Goal: Task Accomplishment & Management: Manage account settings

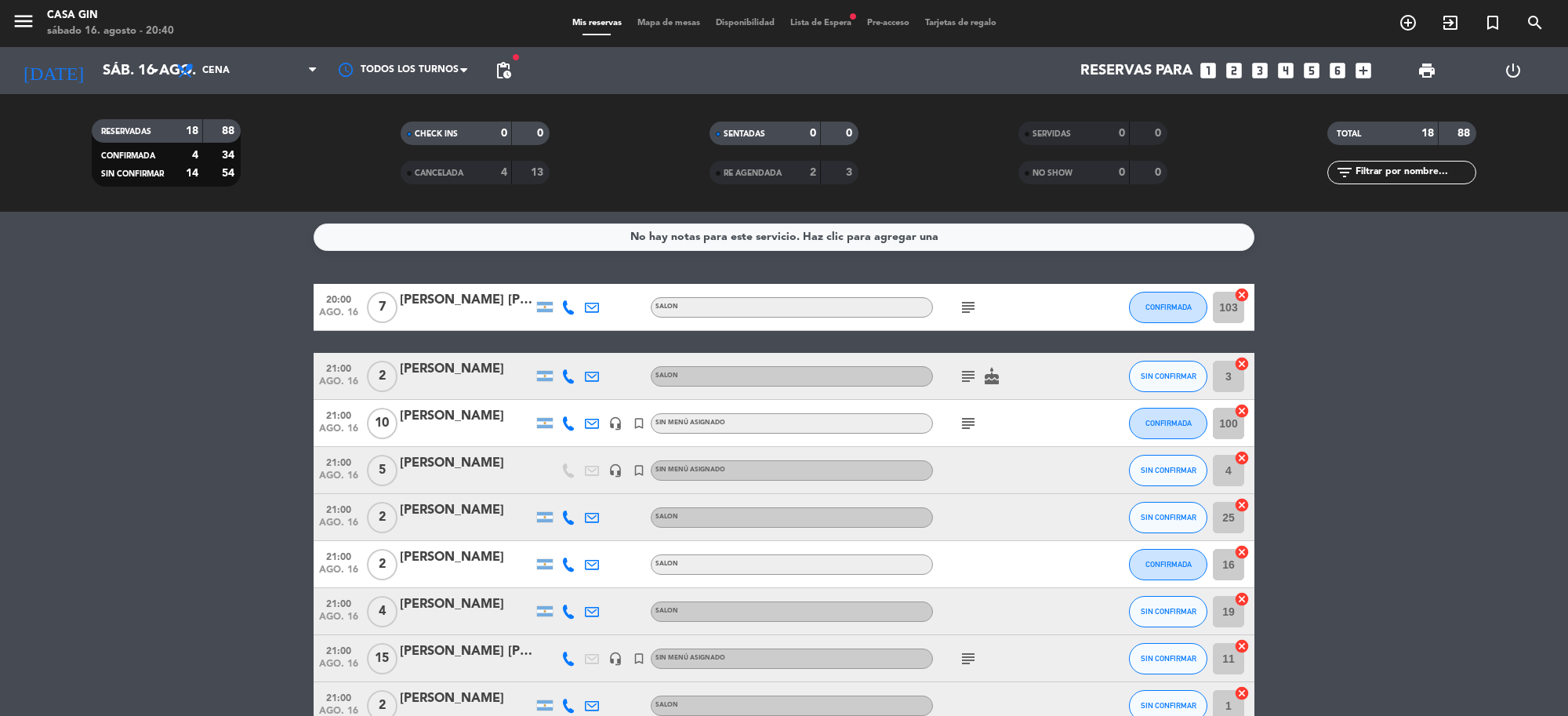
click at [963, 427] on icon "subject" at bounding box center [969, 424] width 19 height 19
click at [150, 66] on icon "arrow_drop_down" at bounding box center [155, 70] width 19 height 19
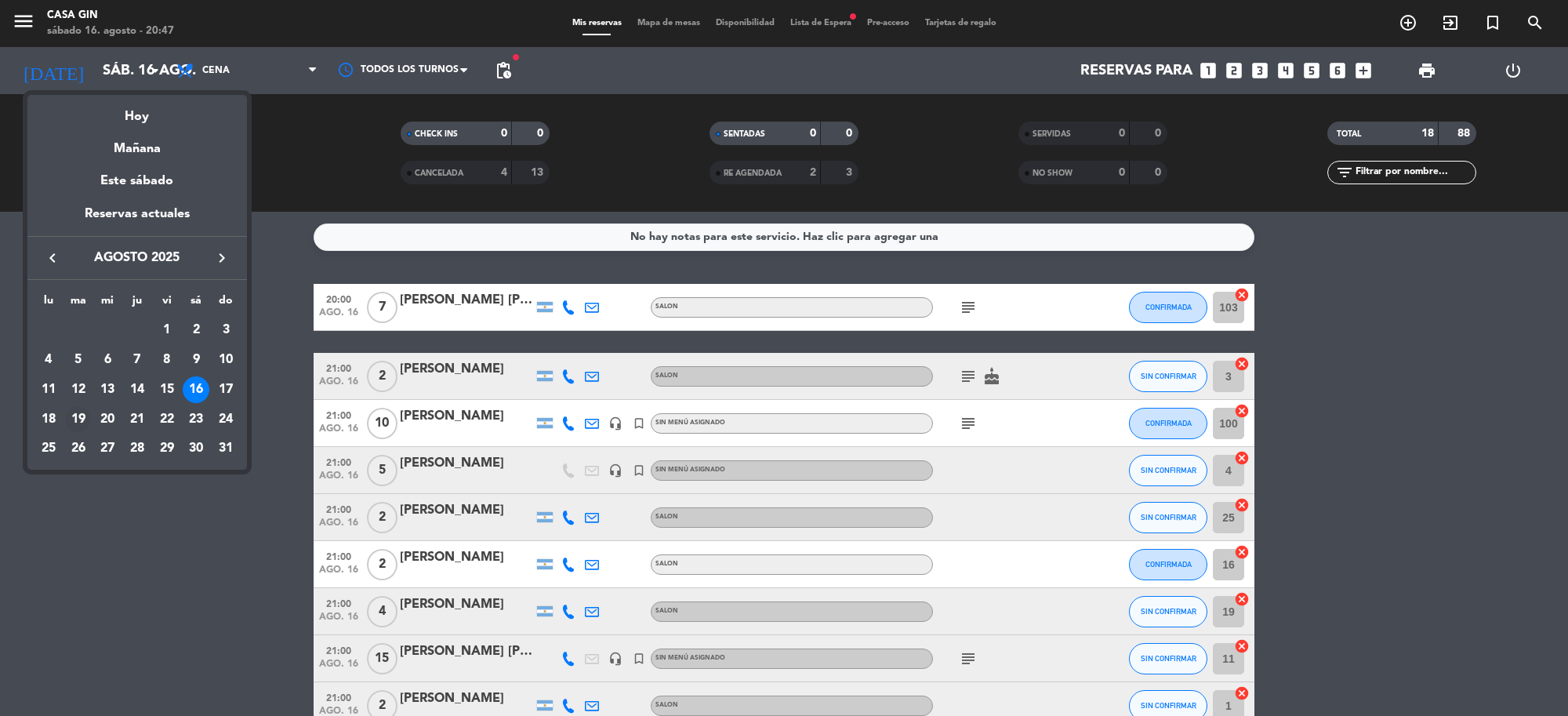
click at [76, 418] on div "19" at bounding box center [78, 419] width 26 height 26
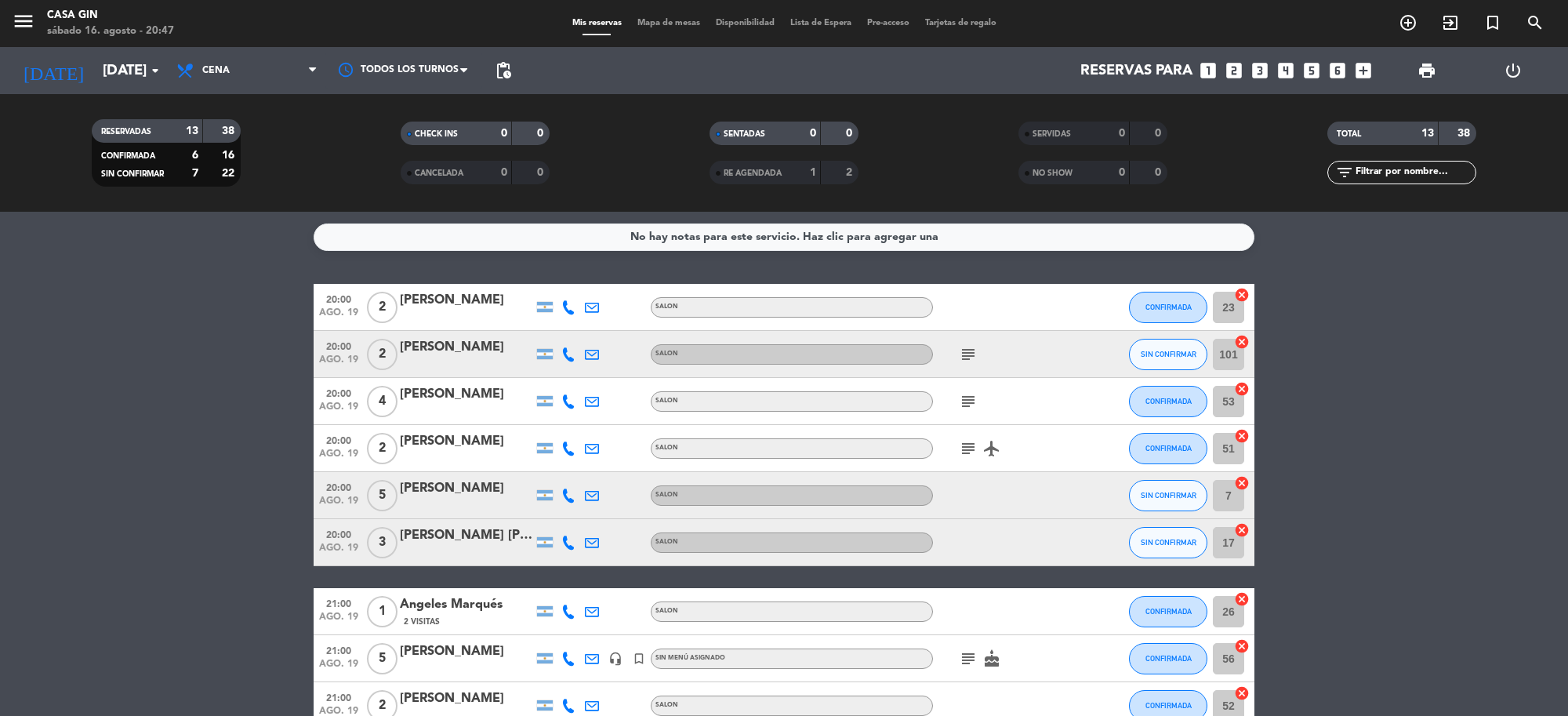
scroll to position [323, 0]
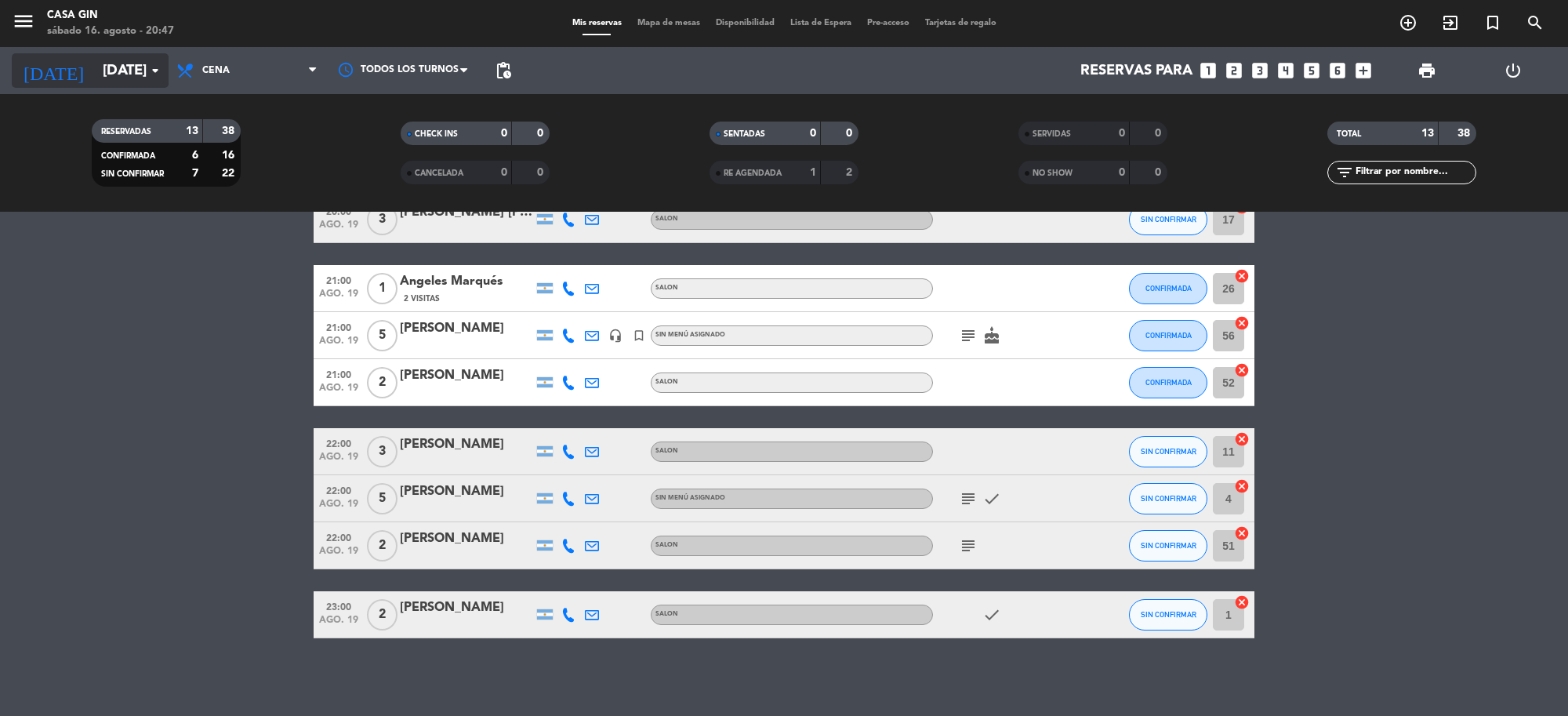
click at [106, 67] on input "[DATE]" at bounding box center [187, 70] width 185 height 33
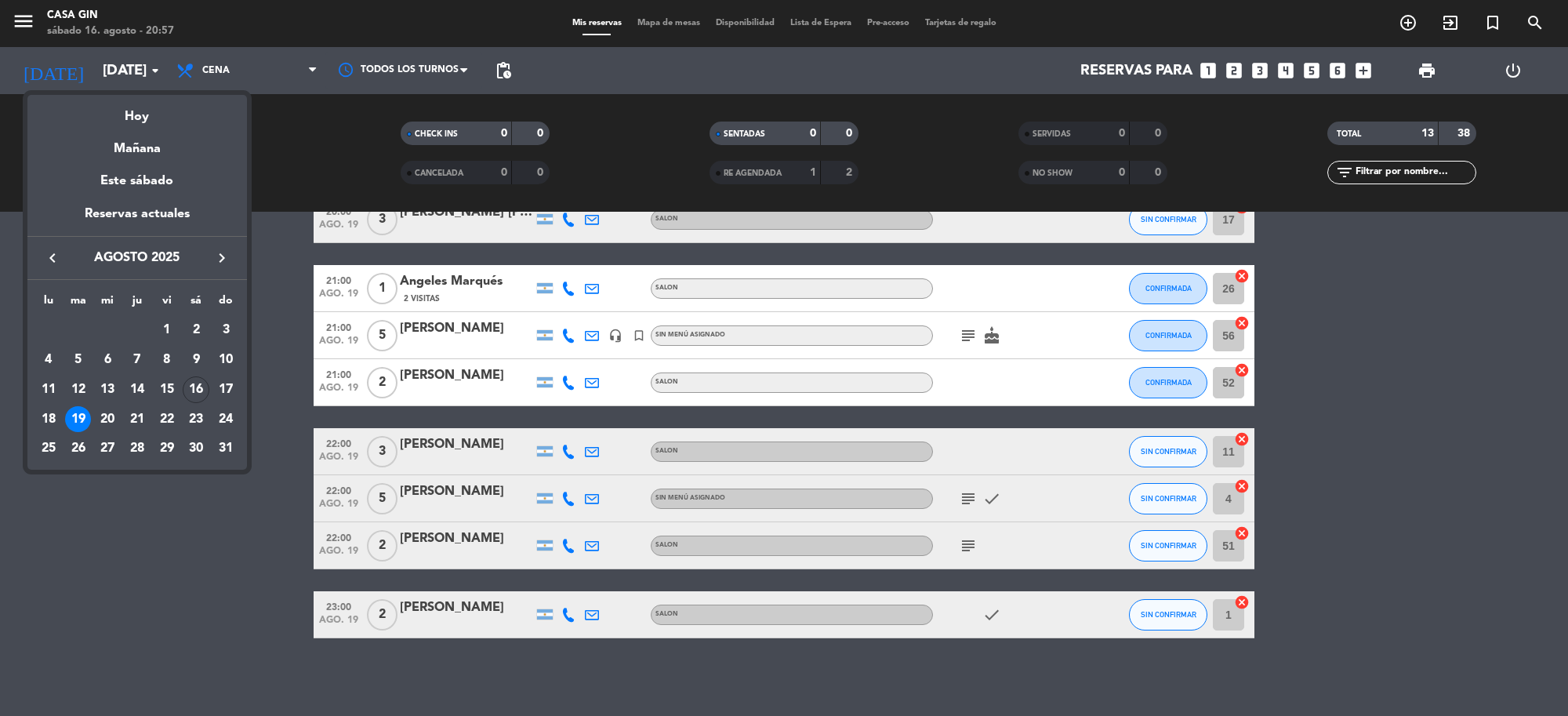
click at [173, 527] on div at bounding box center [784, 358] width 1568 height 716
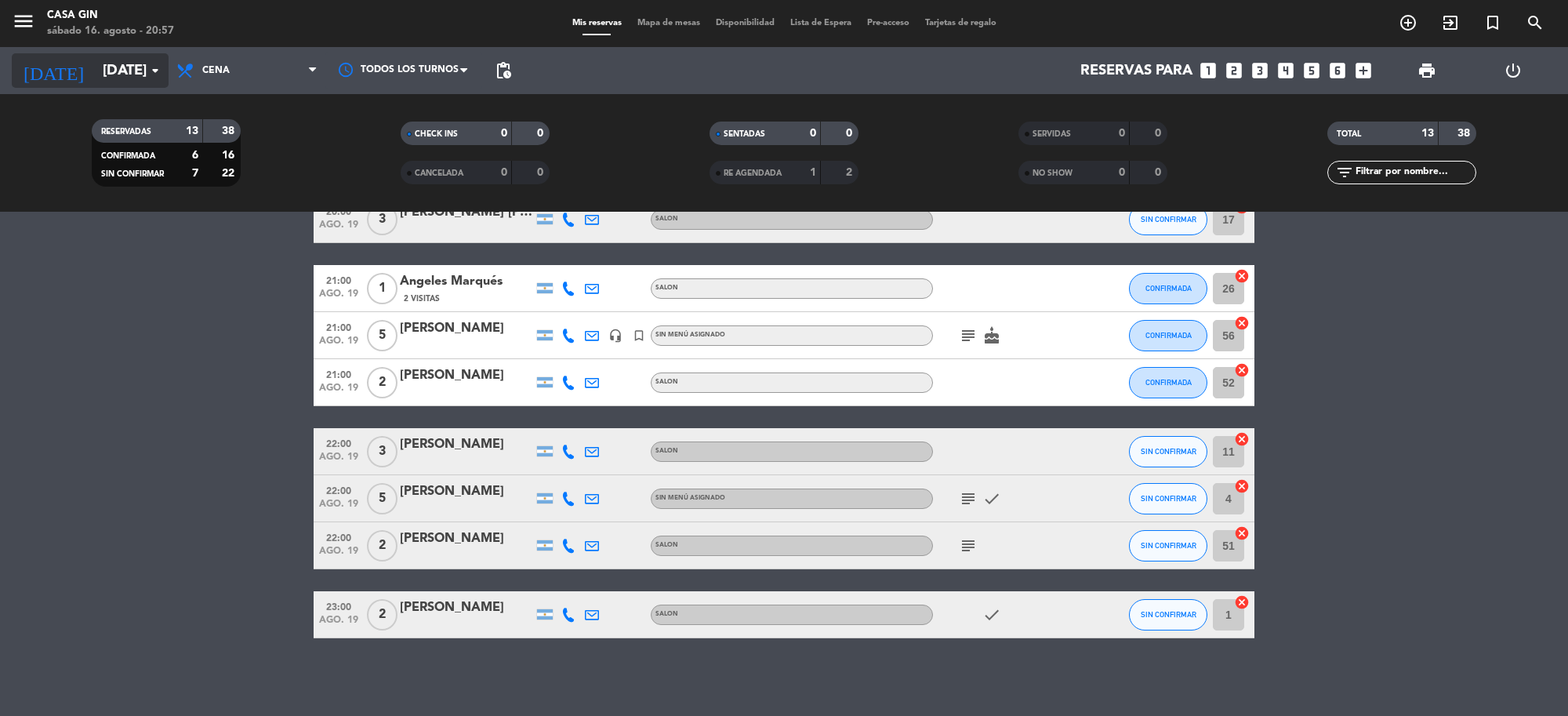
click at [103, 66] on input "[DATE]" at bounding box center [187, 70] width 185 height 33
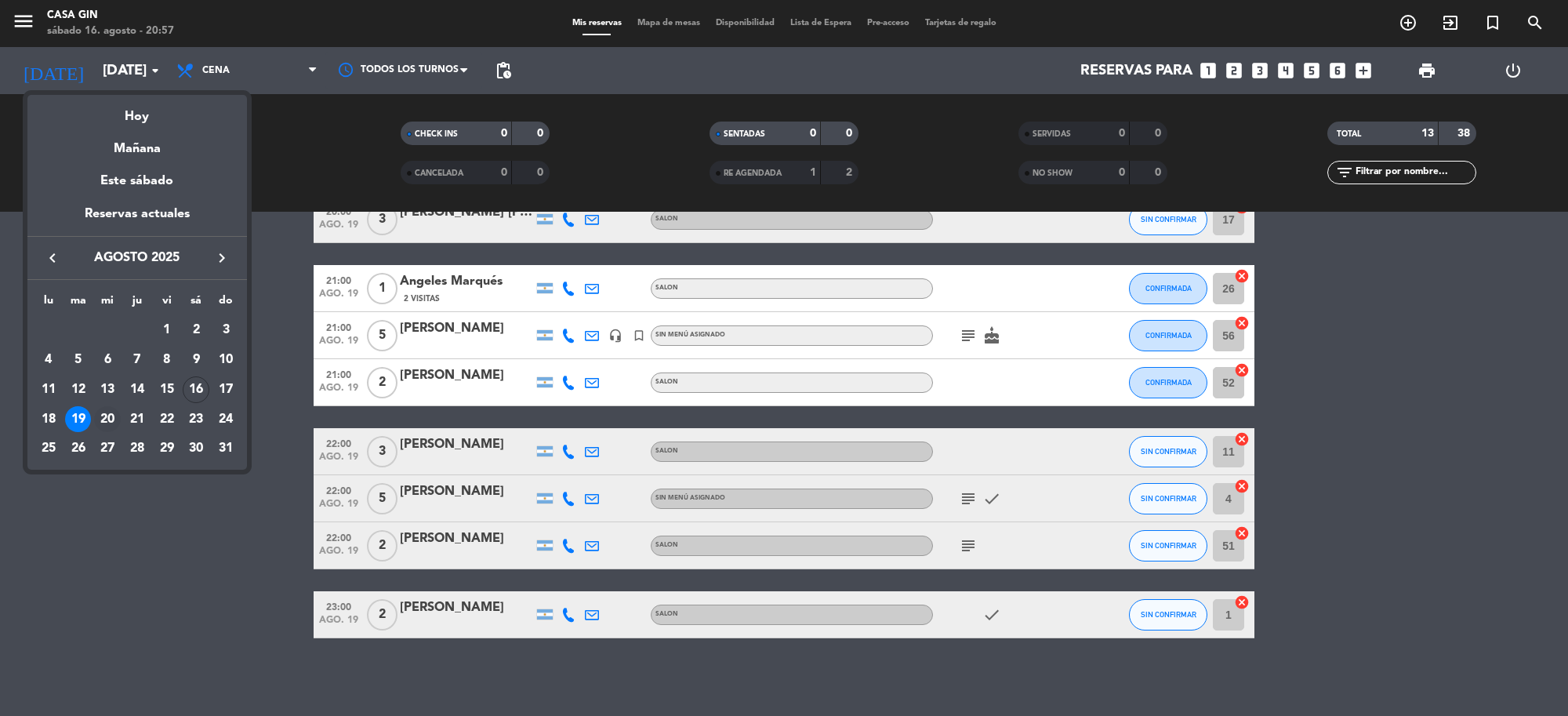
click at [110, 414] on div "20" at bounding box center [107, 419] width 26 height 26
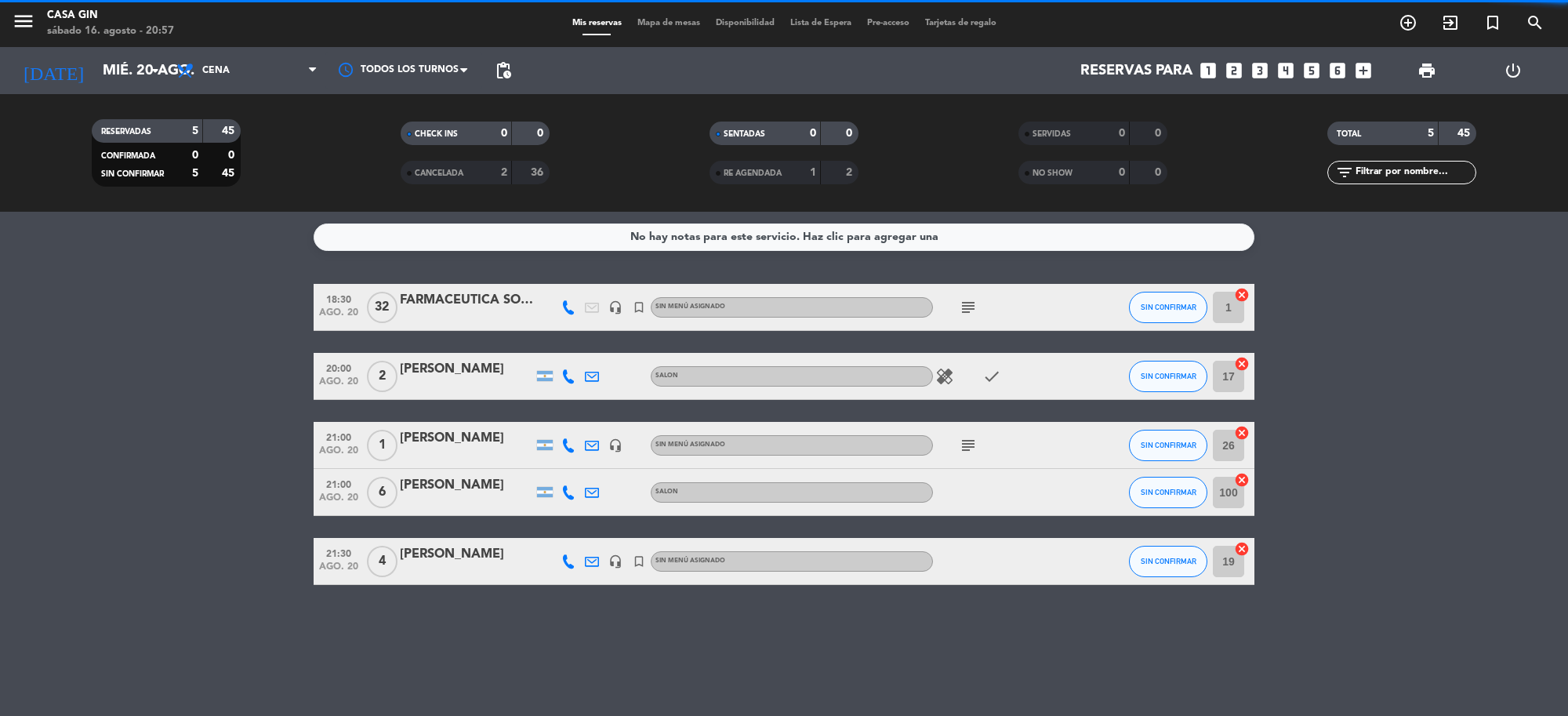
scroll to position [0, 0]
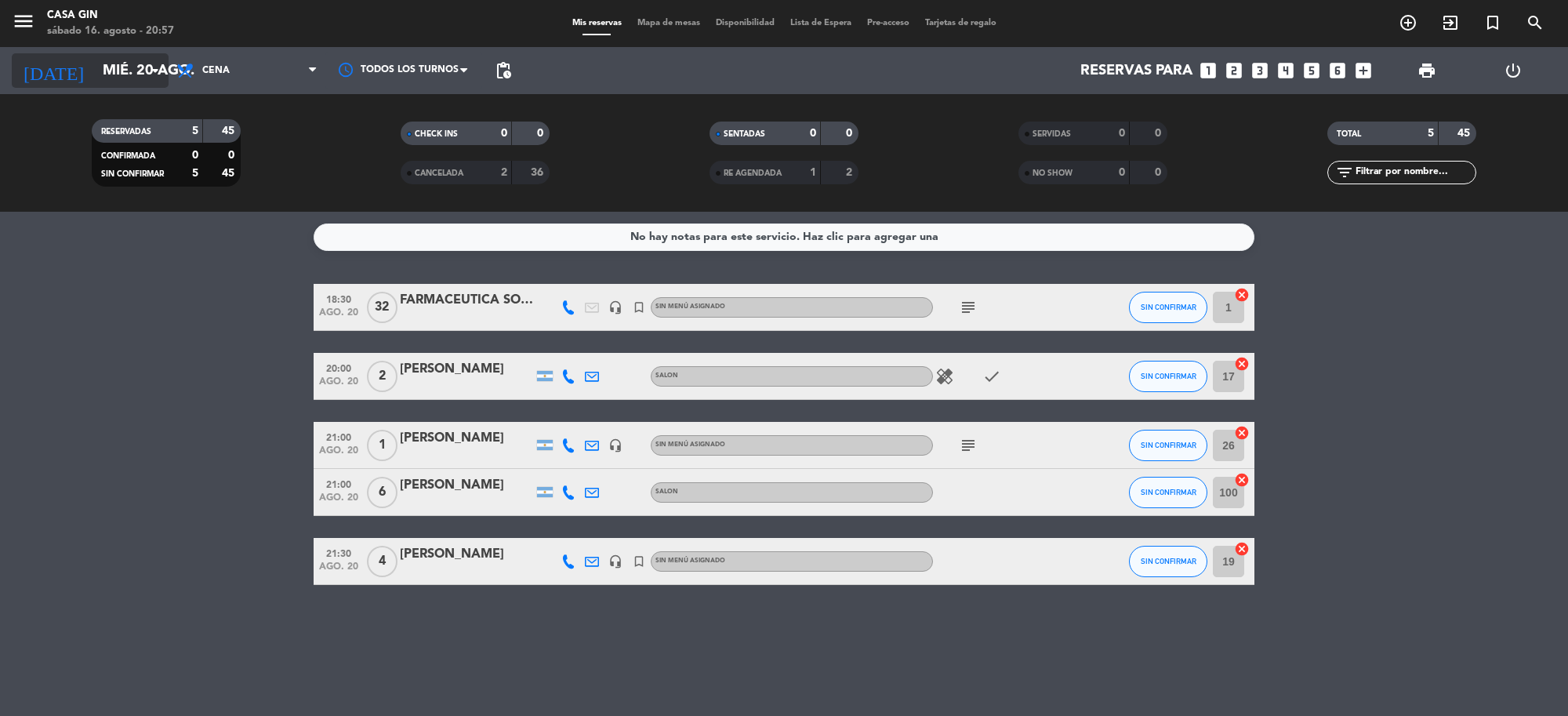
click at [95, 84] on input "mié. 20 ago." at bounding box center [187, 70] width 185 height 33
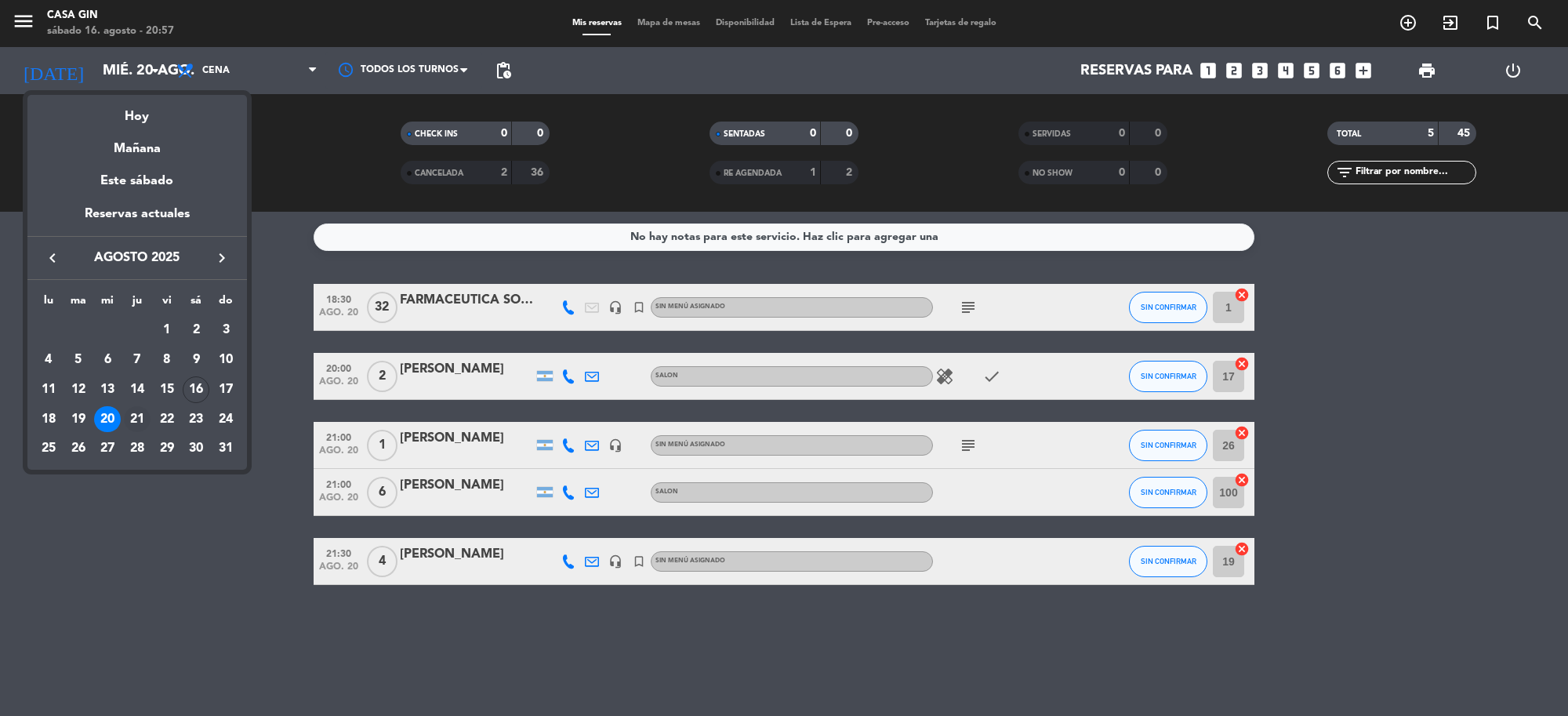
click at [138, 421] on div "21" at bounding box center [137, 419] width 26 height 26
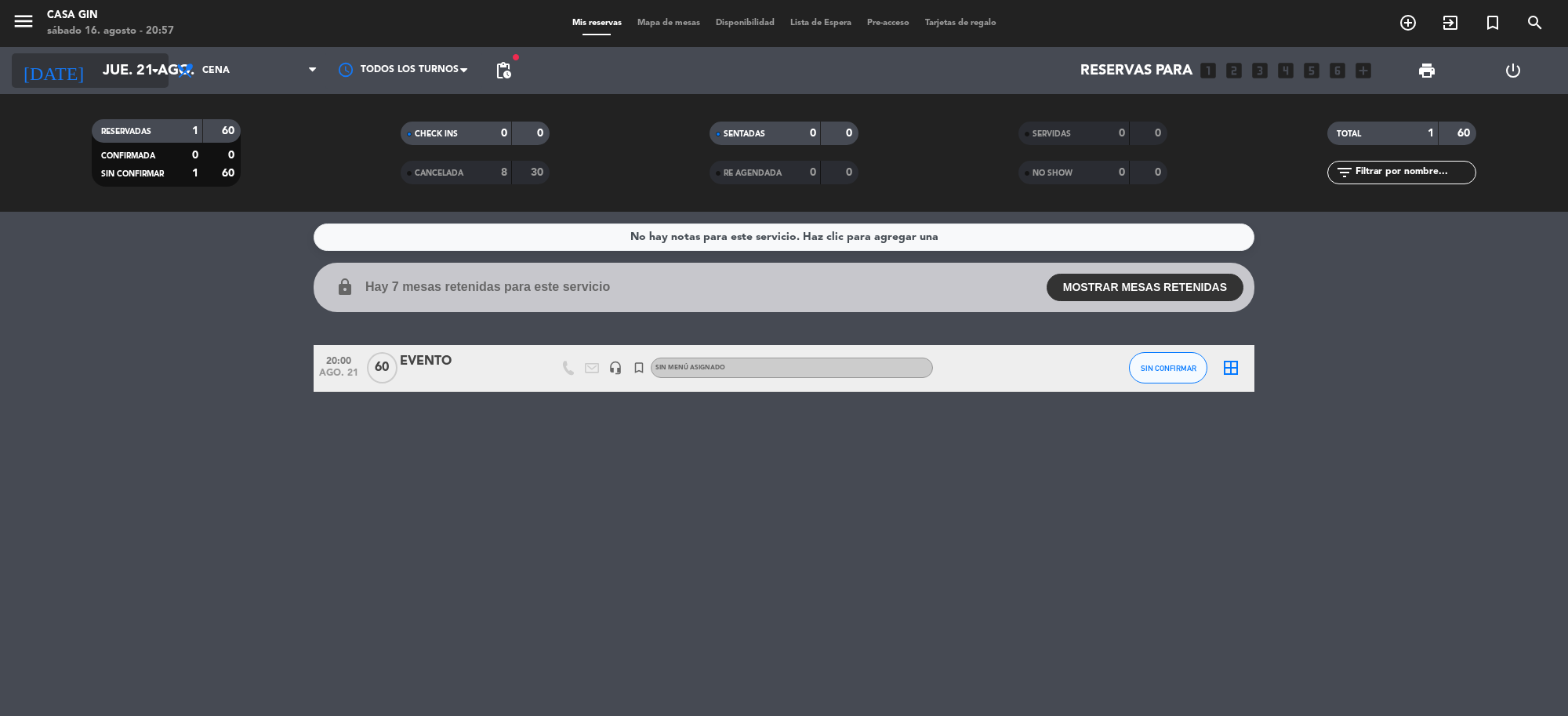
click at [114, 69] on input "jue. 21 ago." at bounding box center [187, 70] width 185 height 33
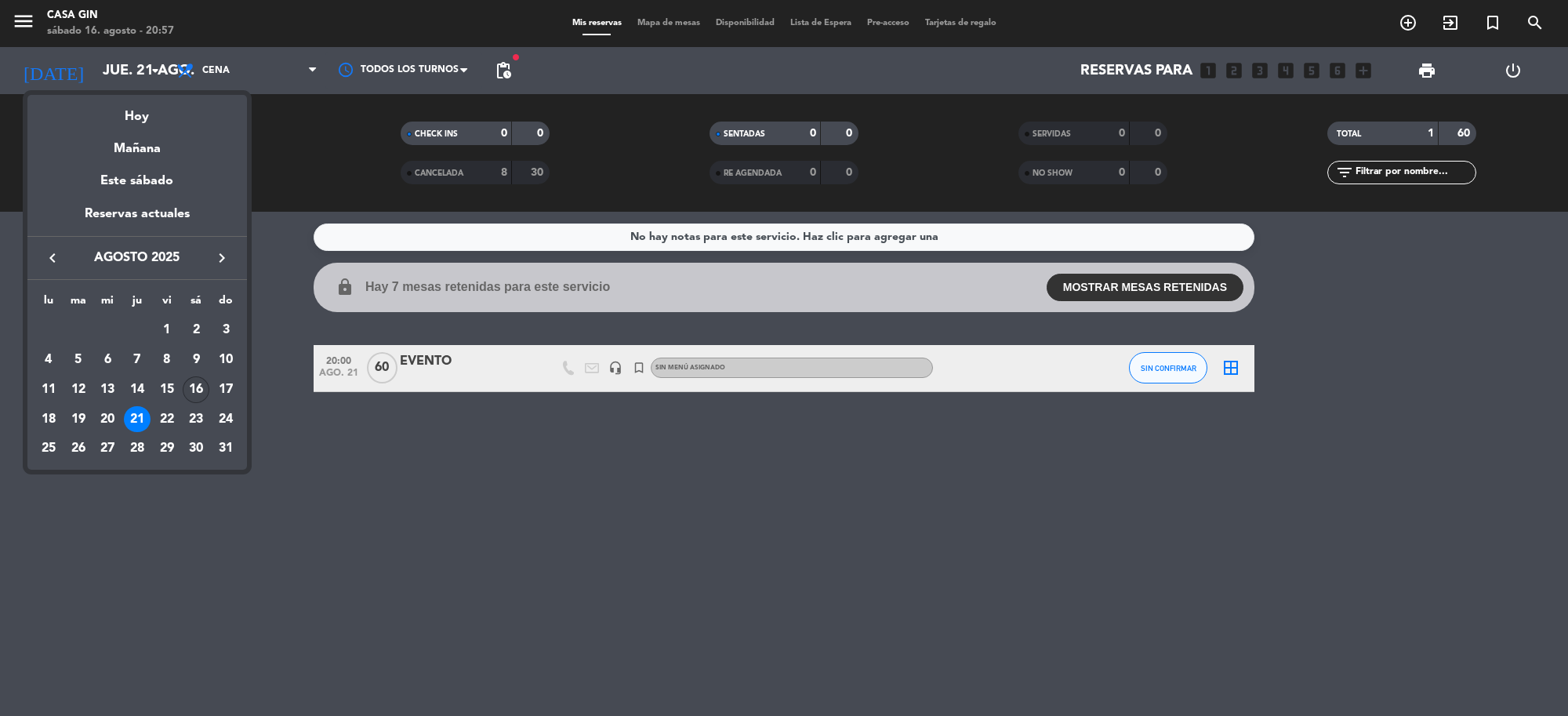
click at [186, 386] on div "16" at bounding box center [195, 389] width 26 height 26
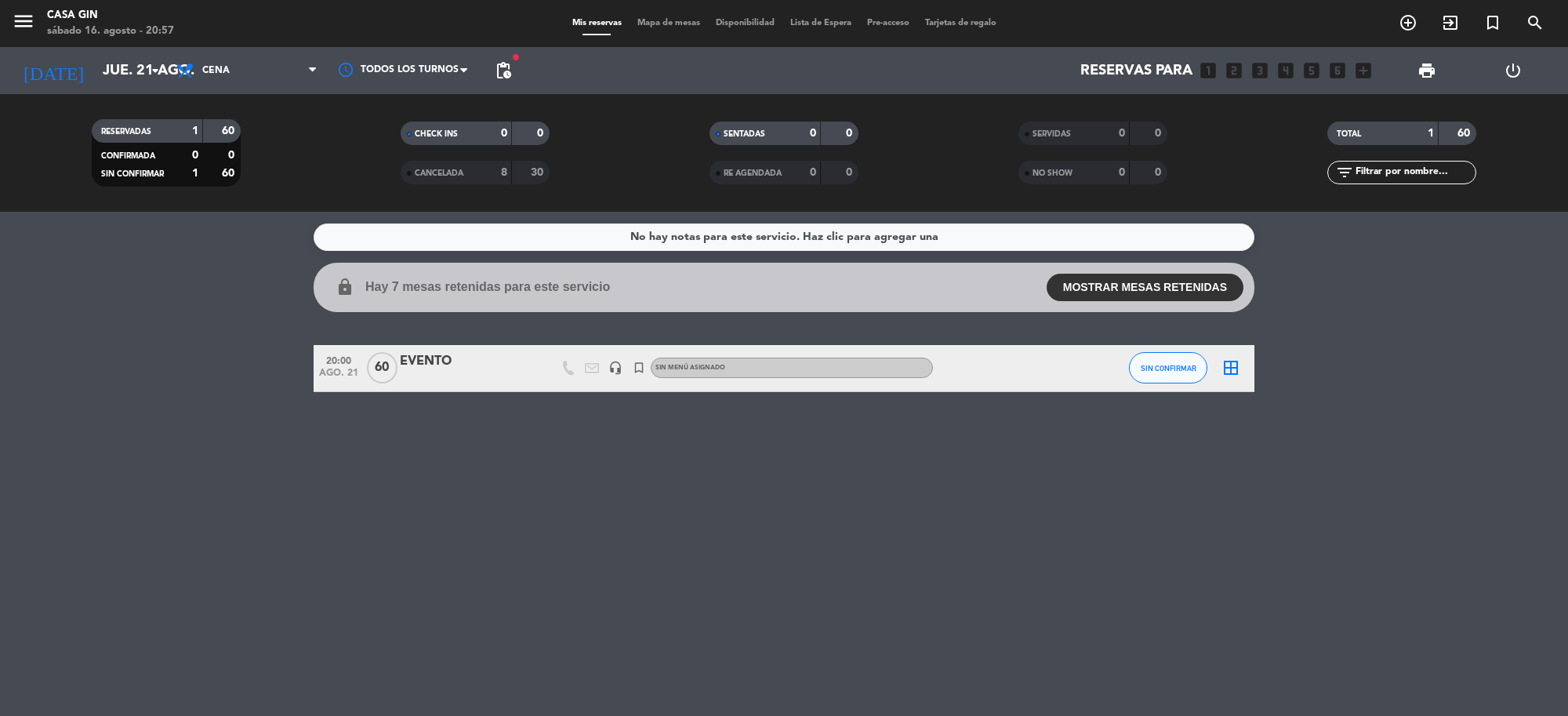
type input "sáb. 16 ago."
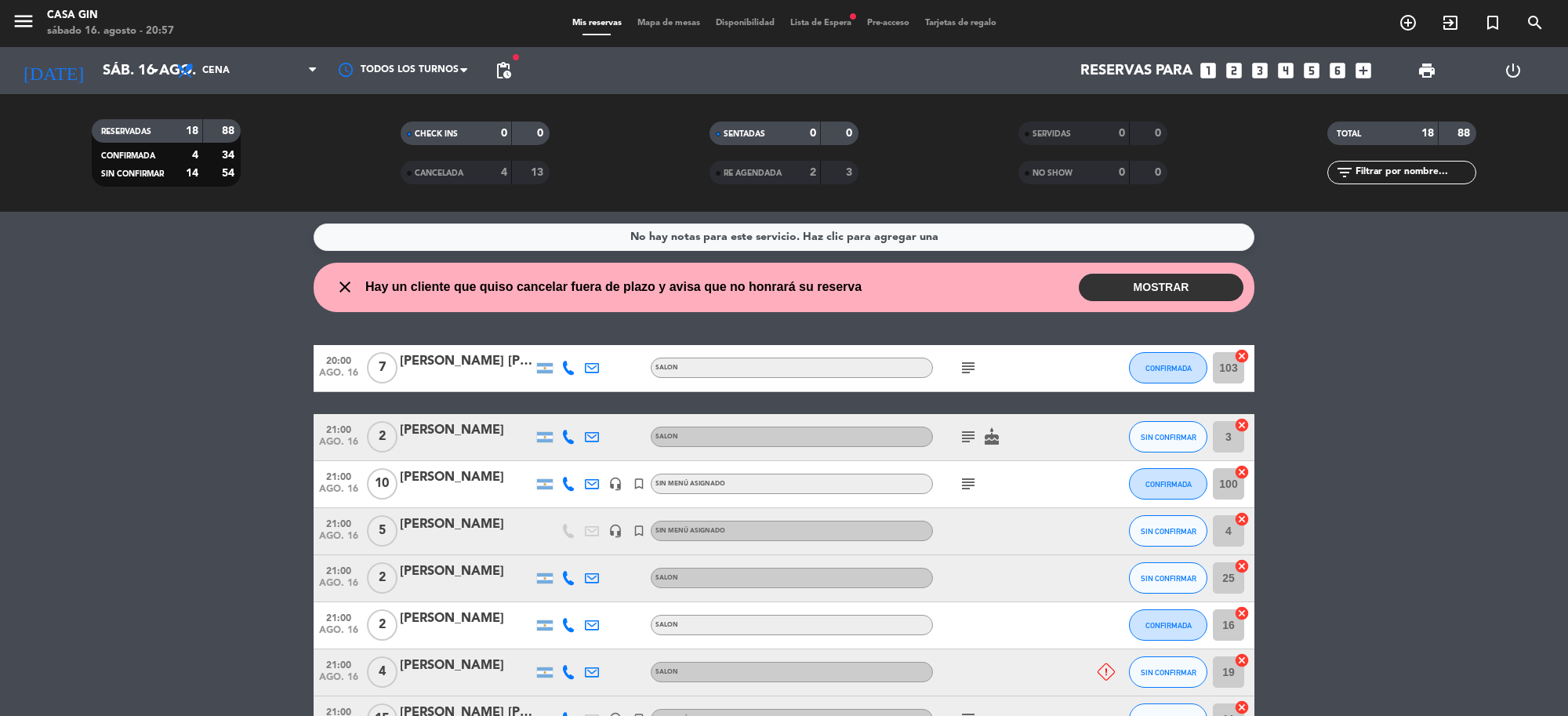
click at [1158, 284] on button "MOSTRAR" at bounding box center [1162, 287] width 165 height 27
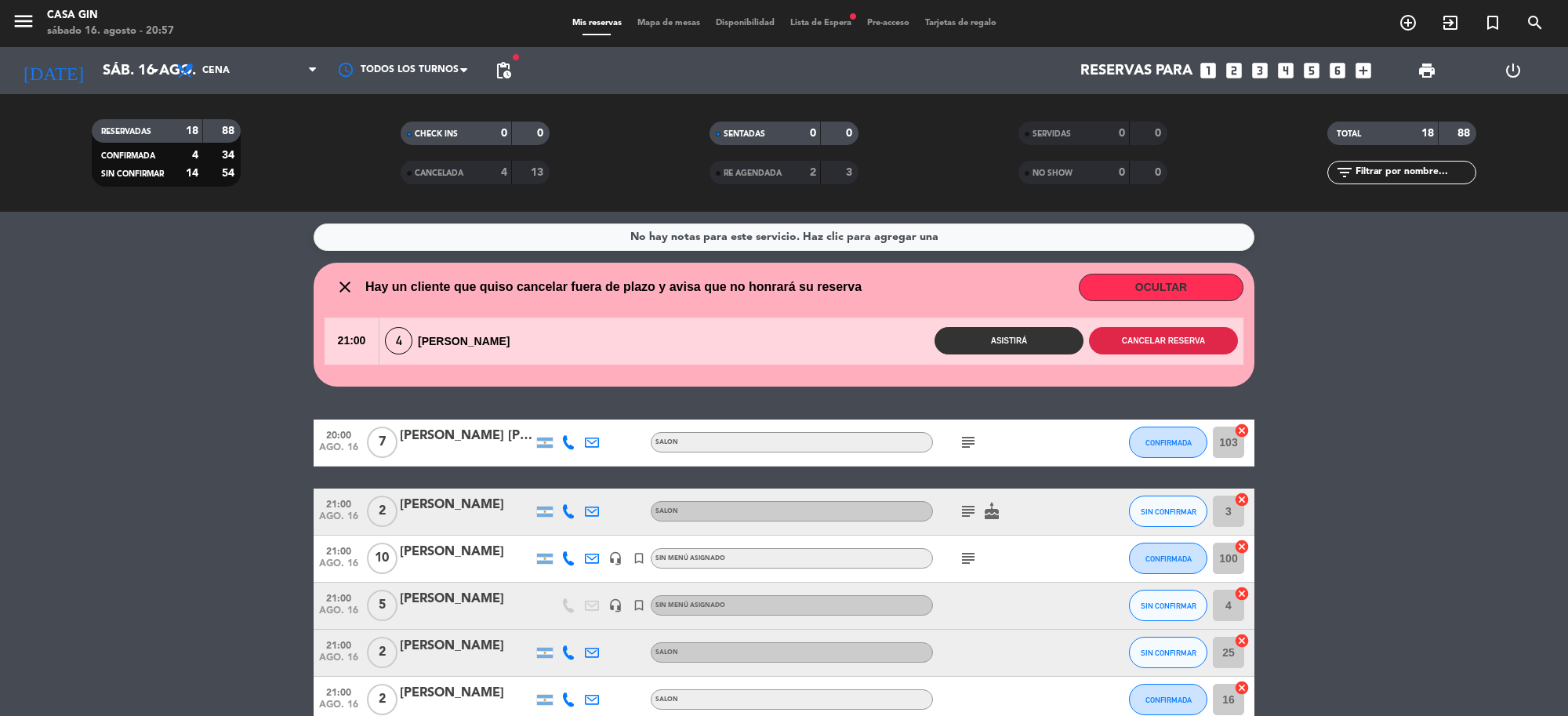
click at [1114, 346] on button "Cancelar reserva" at bounding box center [1163, 341] width 149 height 27
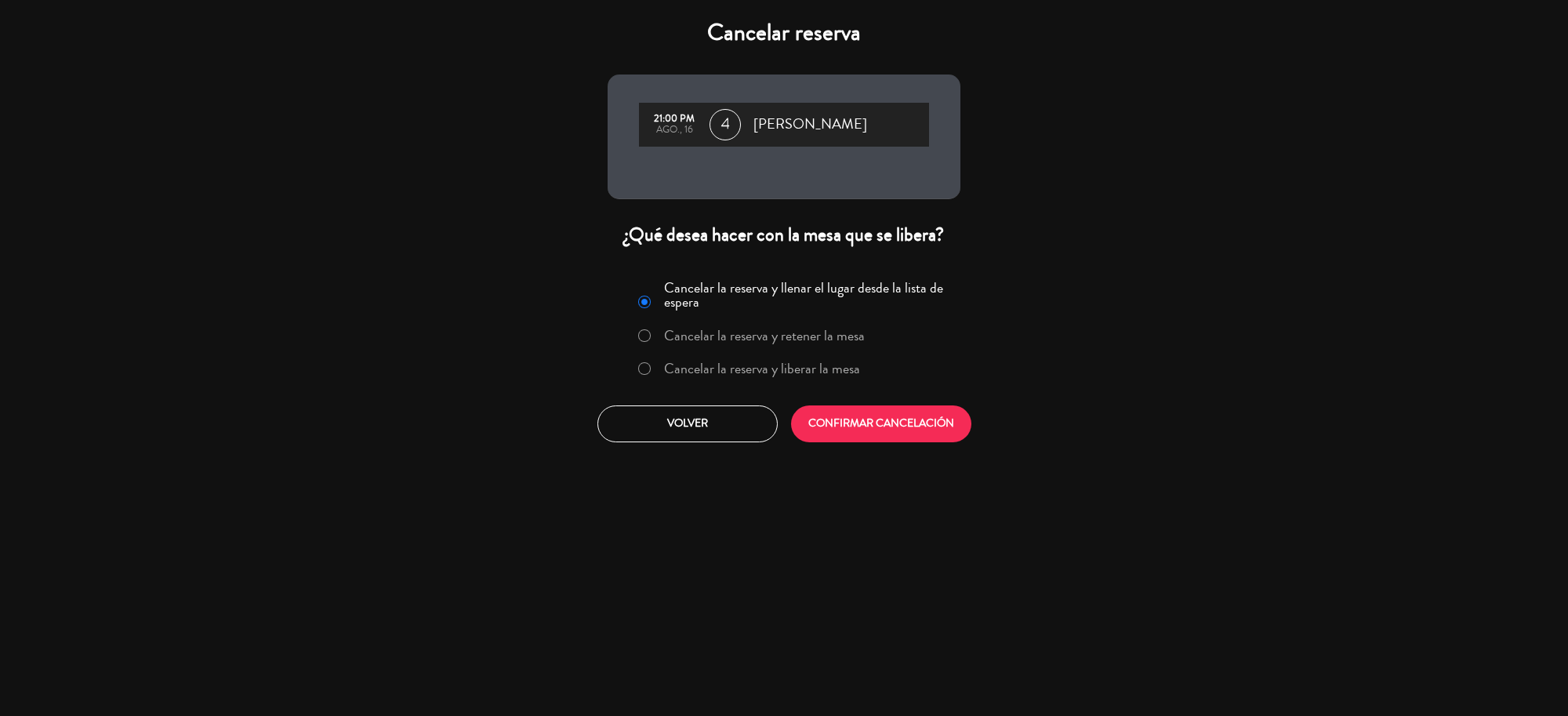
click at [810, 375] on label "Cancelar la reserva y liberar la mesa" at bounding box center [762, 369] width 196 height 14
click at [842, 423] on button "CONFIRMAR CANCELACIÓN" at bounding box center [881, 424] width 180 height 37
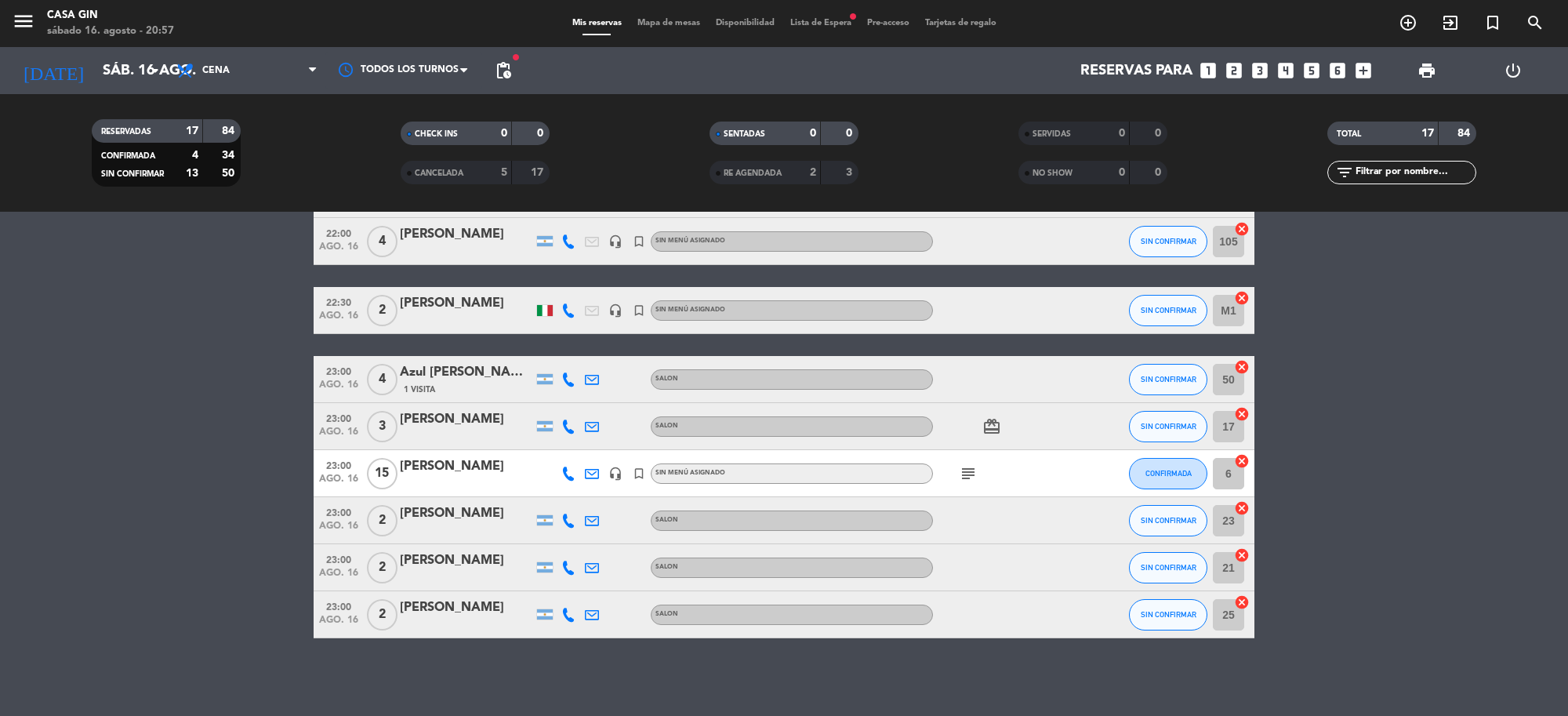
scroll to position [43, 0]
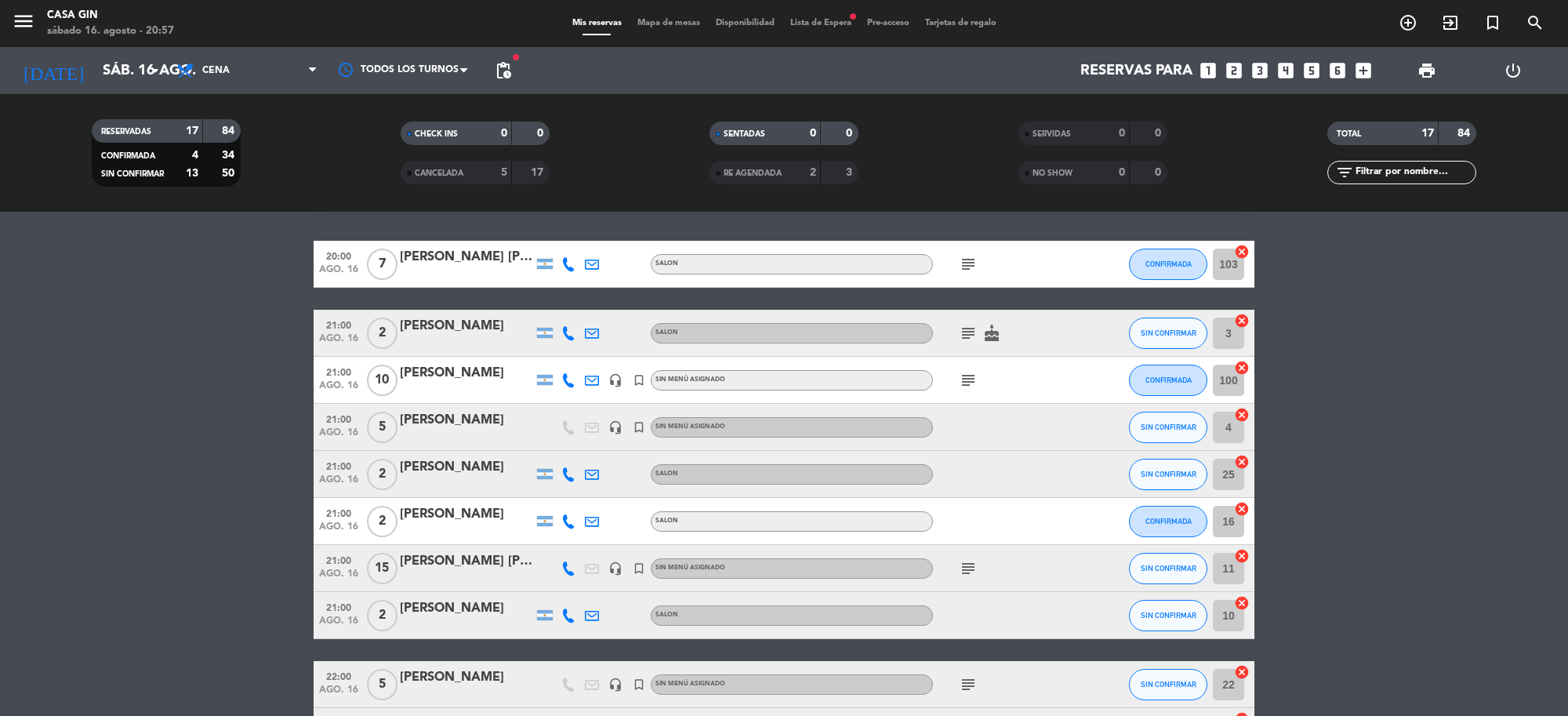
click at [824, 22] on span "Lista de Espera fiber_manual_record" at bounding box center [821, 23] width 77 height 9
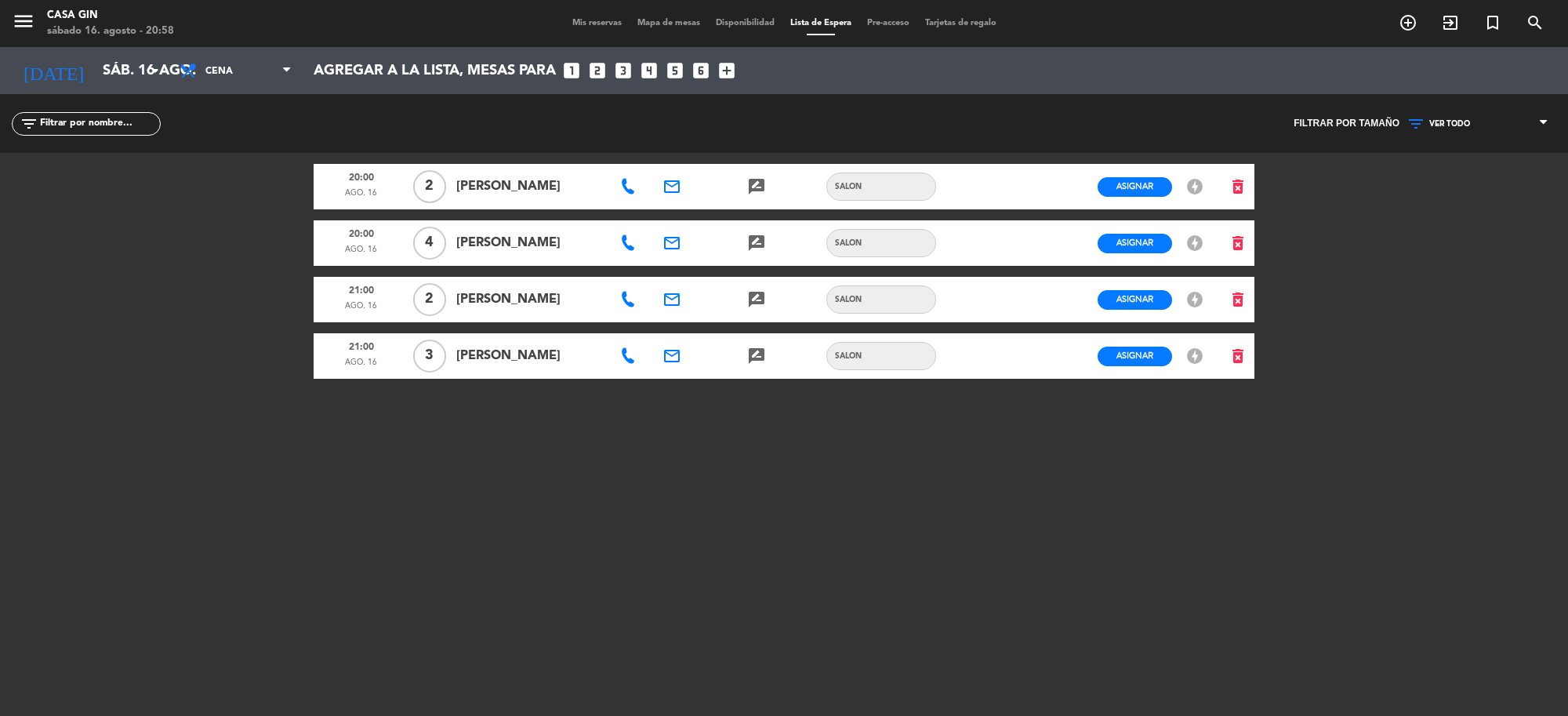
click at [598, 26] on span "Mis reservas" at bounding box center [597, 23] width 65 height 9
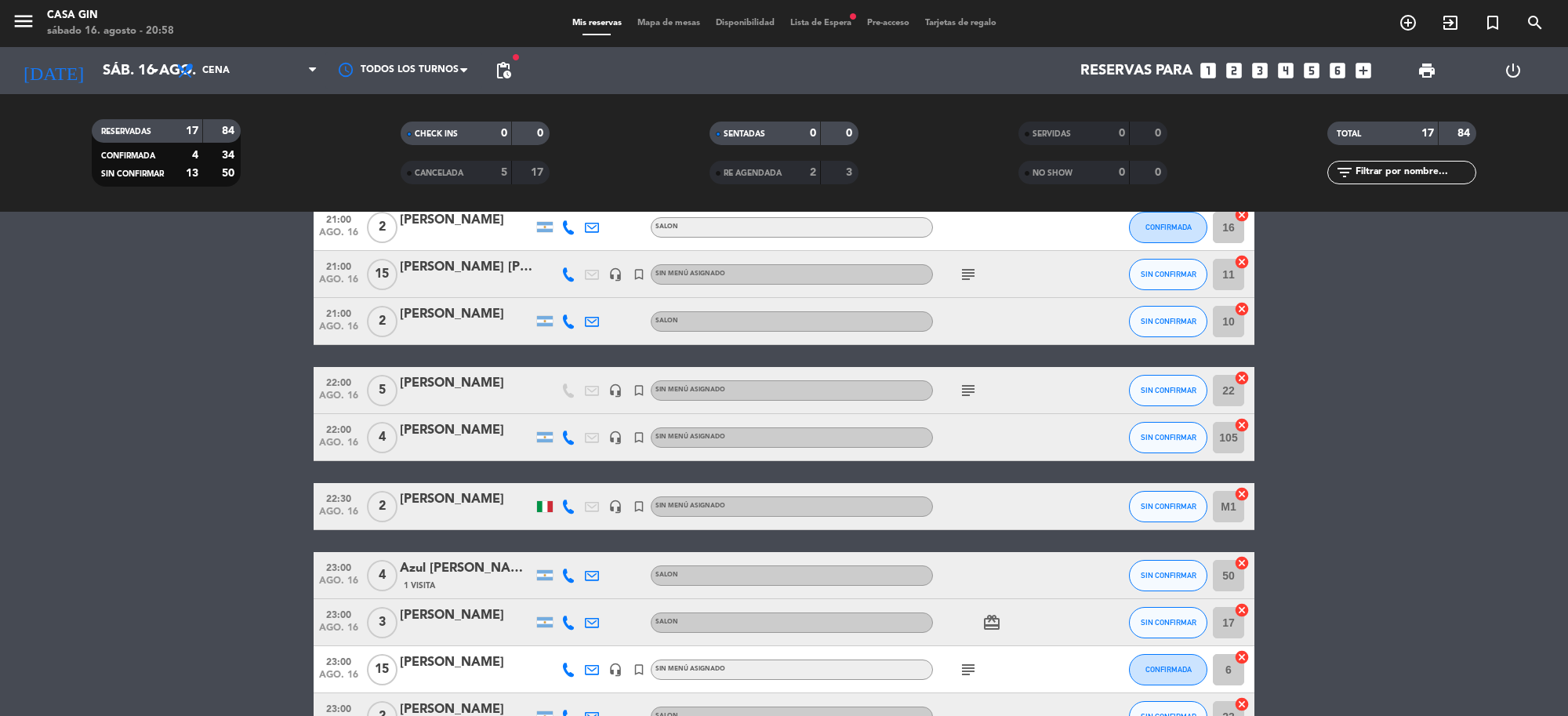
scroll to position [534, 0]
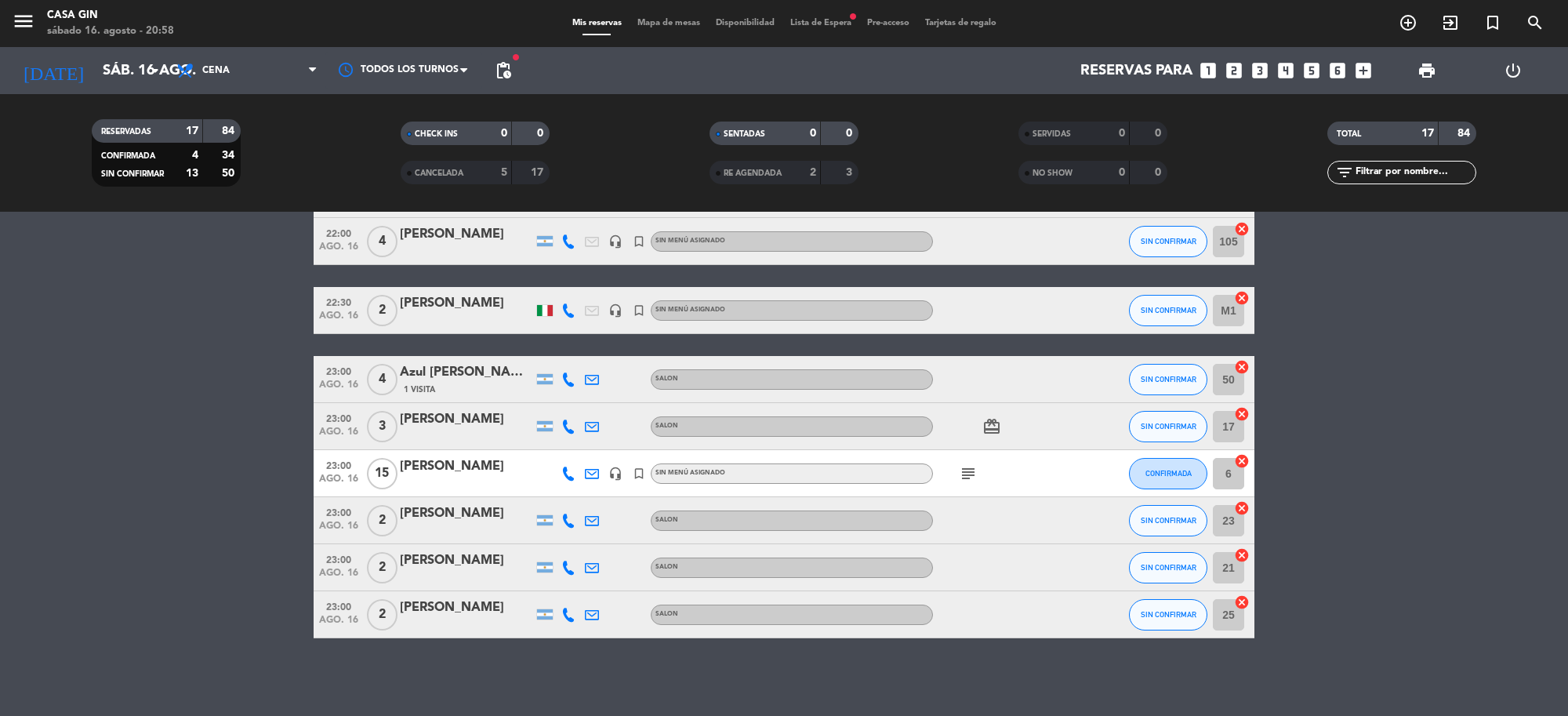
click at [553, 314] on div at bounding box center [545, 310] width 23 height 46
click at [550, 312] on div at bounding box center [545, 310] width 16 height 11
click at [95, 412] on bookings-row "20:00 [DATE] 7 [PERSON_NAME] [PERSON_NAME] Osma SALON subject CONFIRMADA 103 ca…" at bounding box center [784, 194] width 1568 height 888
click at [637, 612] on div at bounding box center [638, 614] width 23 height 46
click at [518, 659] on div "No hay notas para este servicio. Haz clic para agregar una 20:00 [DATE] 7 [PERS…" at bounding box center [784, 464] width 1568 height 504
